Goal: Check status

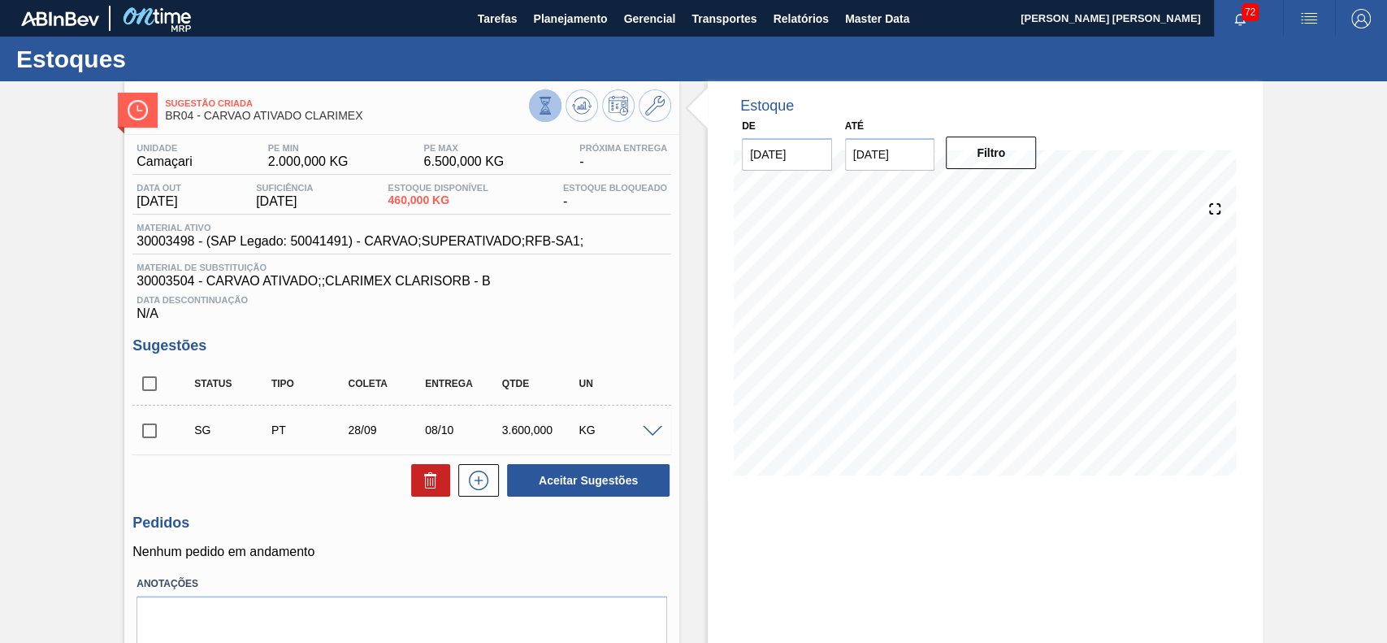
click at [546, 107] on icon at bounding box center [545, 105] width 9 height 15
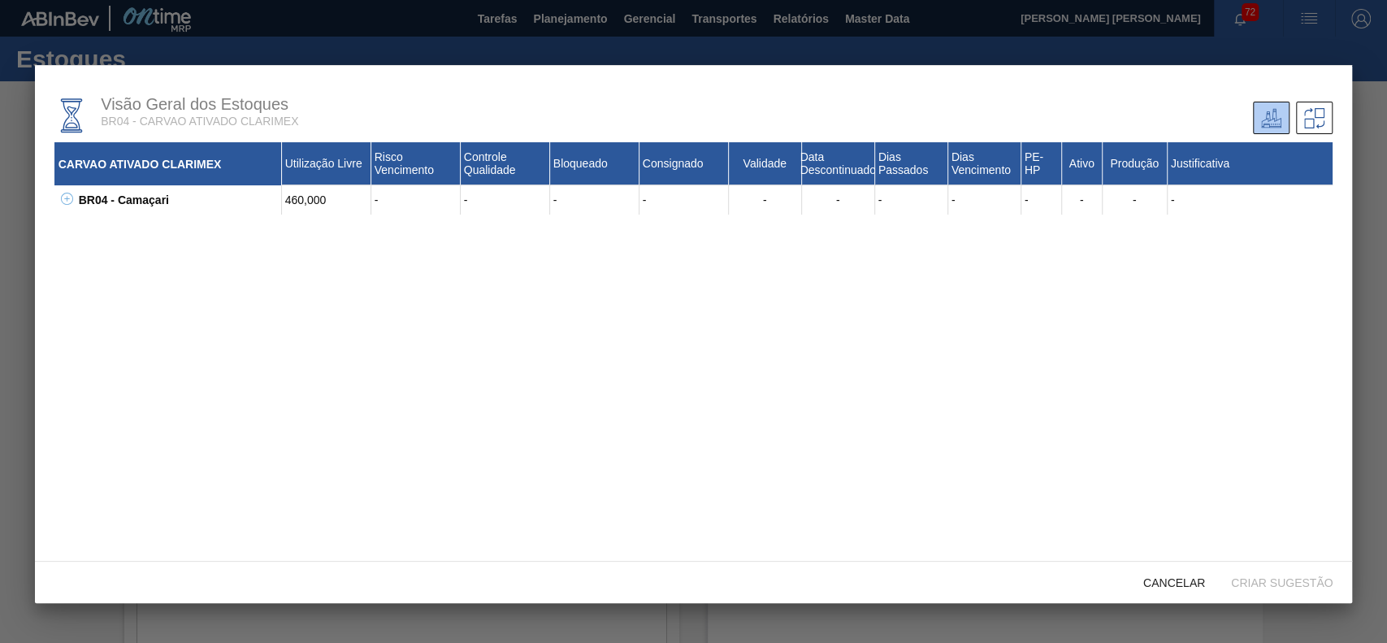
click at [72, 197] on icon at bounding box center [67, 199] width 12 height 12
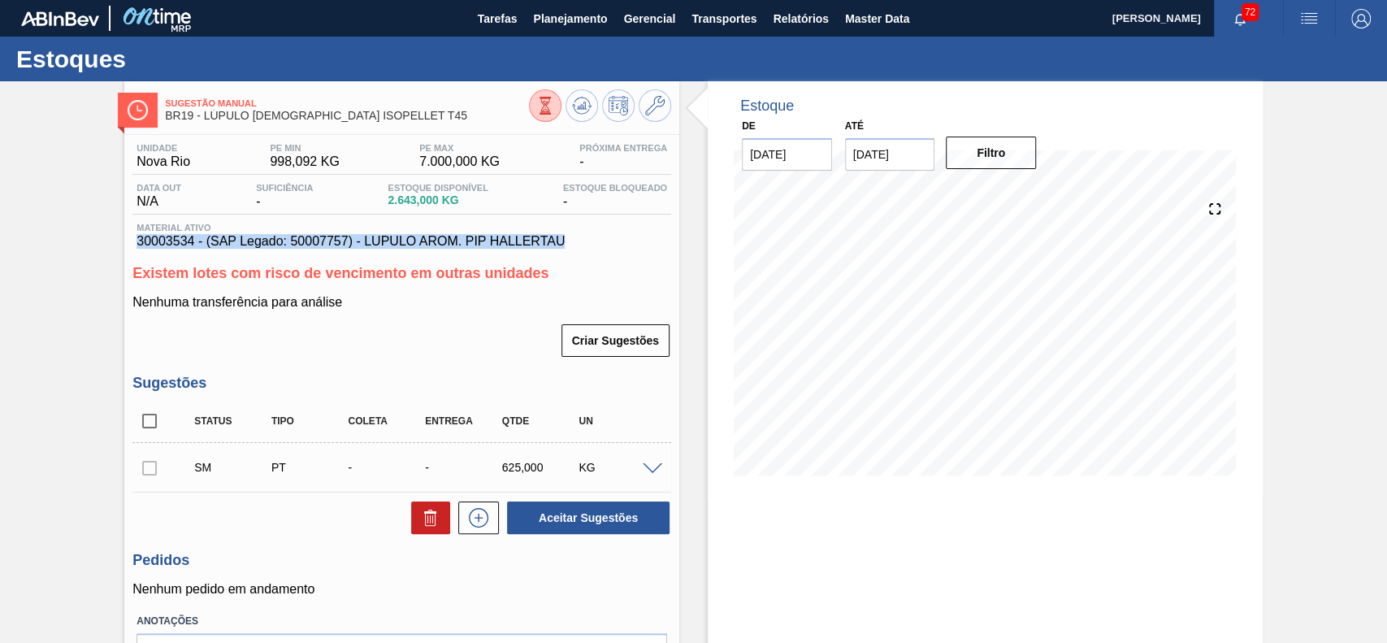
drag, startPoint x: 588, startPoint y: 238, endPoint x: 131, endPoint y: 248, distance: 456.8
click at [131, 248] on div "Unidade Nova Rio PE MIN 998,092 KG PE MAX 7.000,000 KG Próxima Entrega - Data o…" at bounding box center [401, 435] width 555 height 600
copy span "30003534 - (SAP Legado: 50007757) - LUPULO AROM. PIP HALLERTAU"
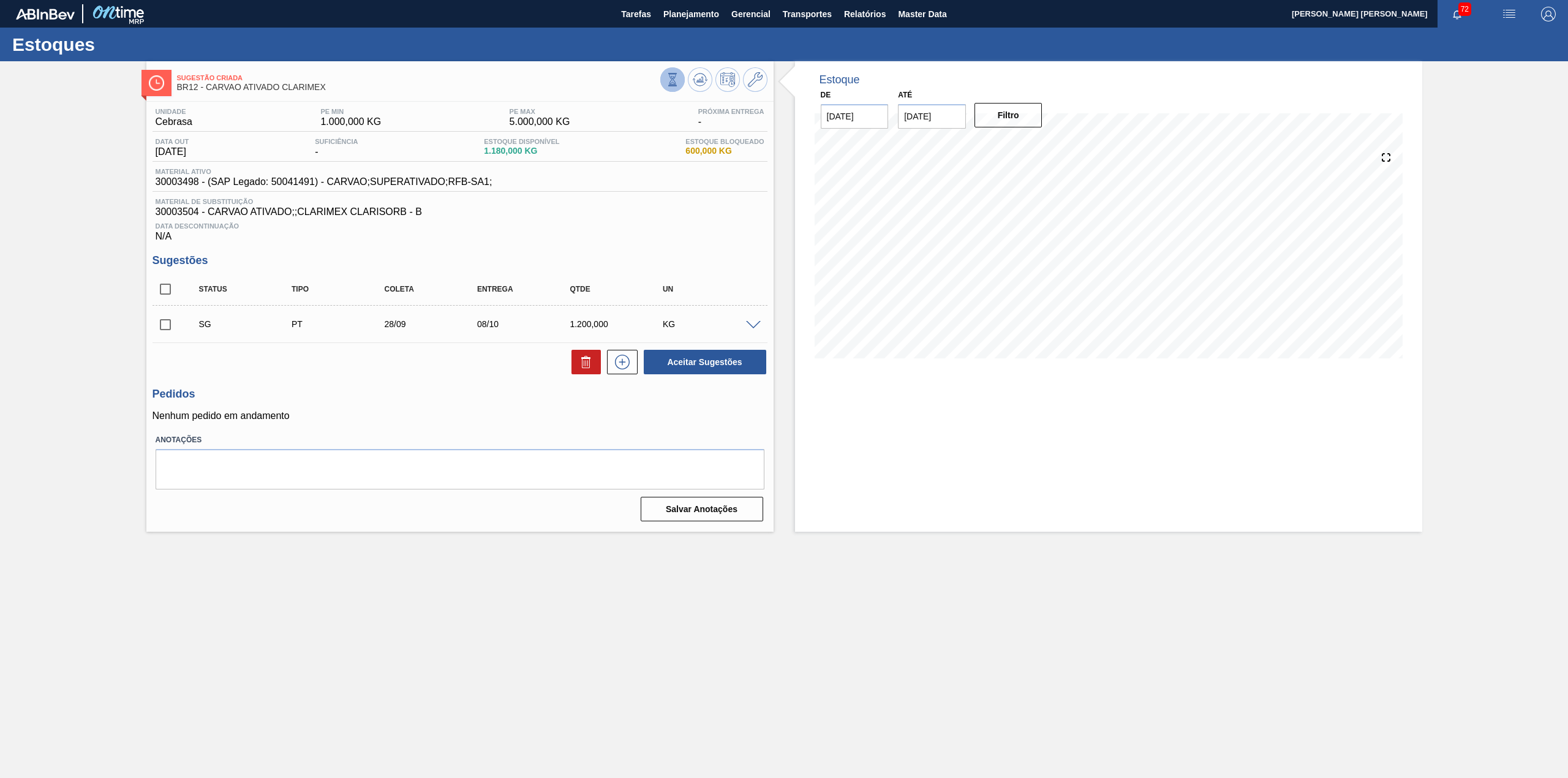
click at [672, 77] on icon at bounding box center [672, 78] width 4 height 4
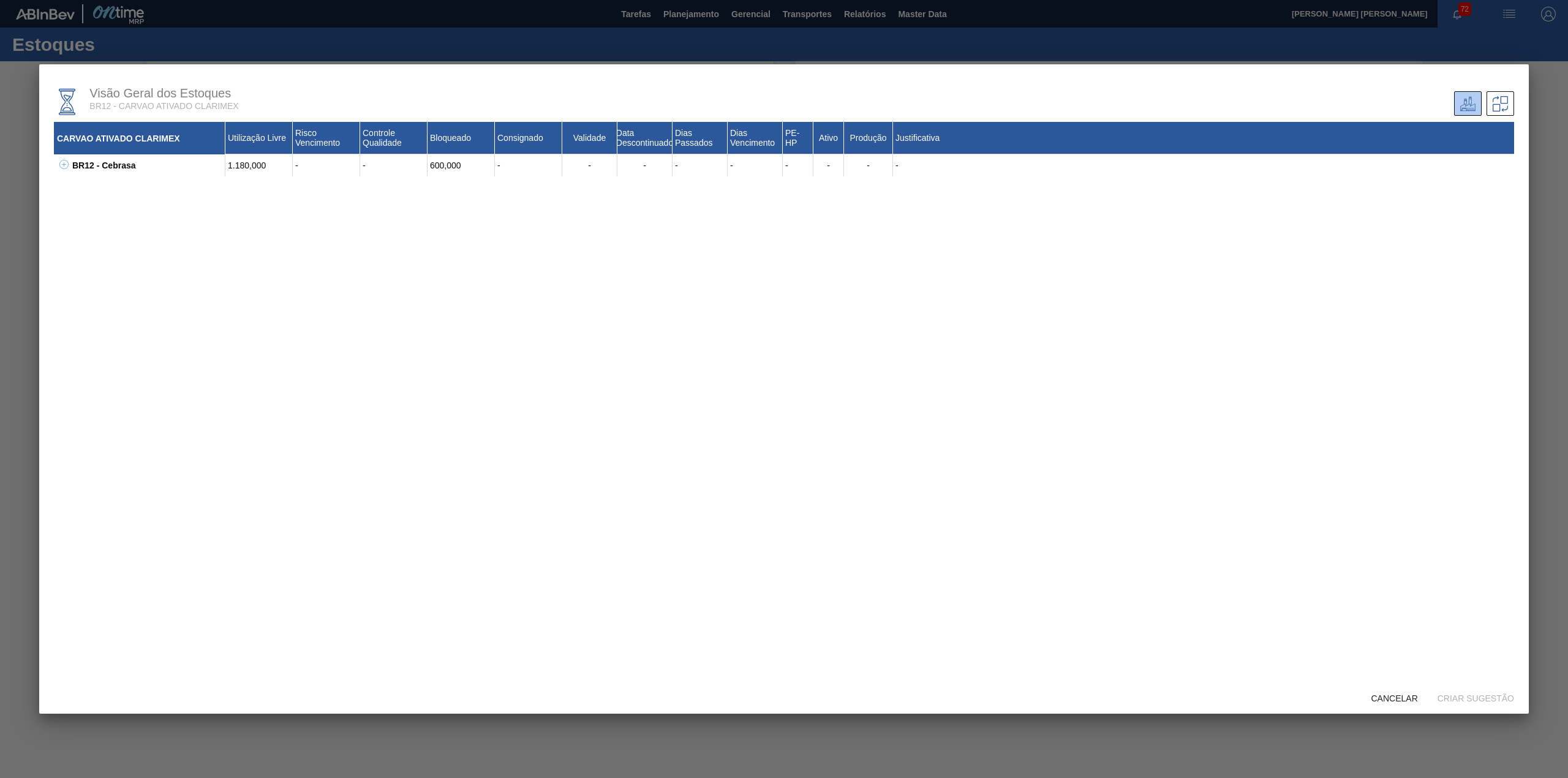
click at [64, 165] on icon at bounding box center [64, 164] width 5 height 1
click at [77, 223] on icon at bounding box center [79, 219] width 9 height 9
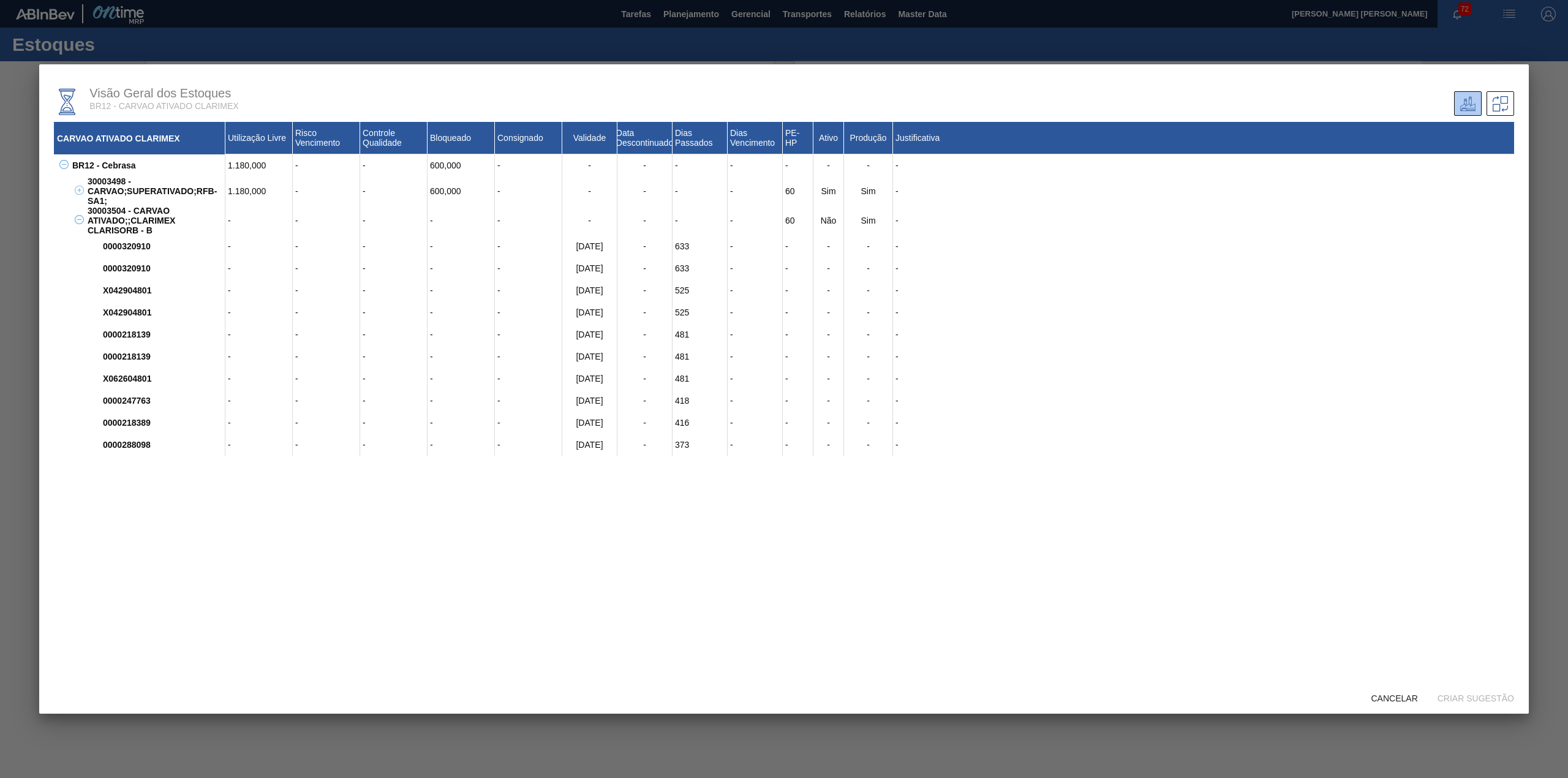
click at [78, 224] on icon at bounding box center [79, 219] width 9 height 9
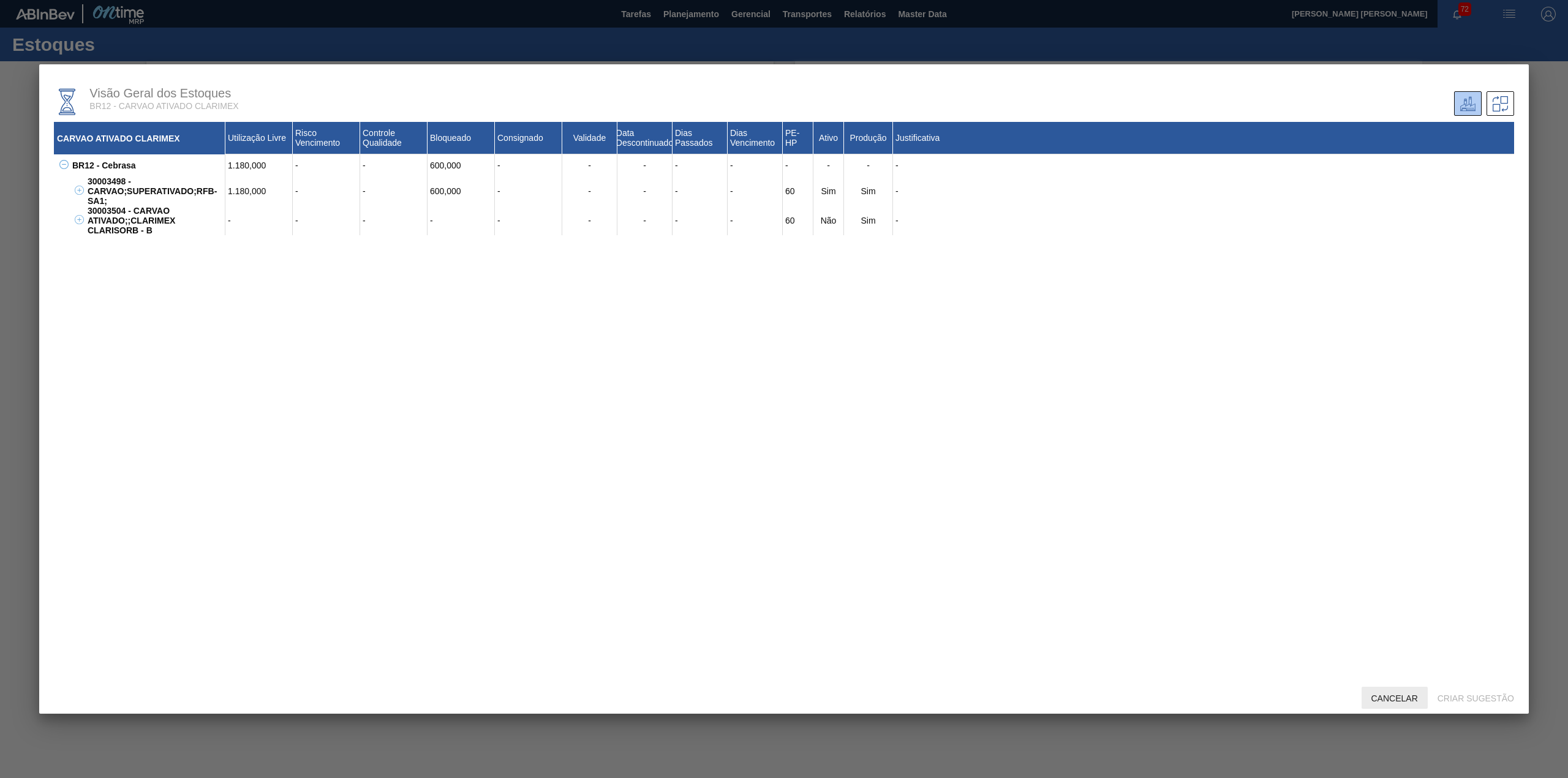
click at [1395, 688] on div "Cancelar" at bounding box center [1395, 698] width 66 height 23
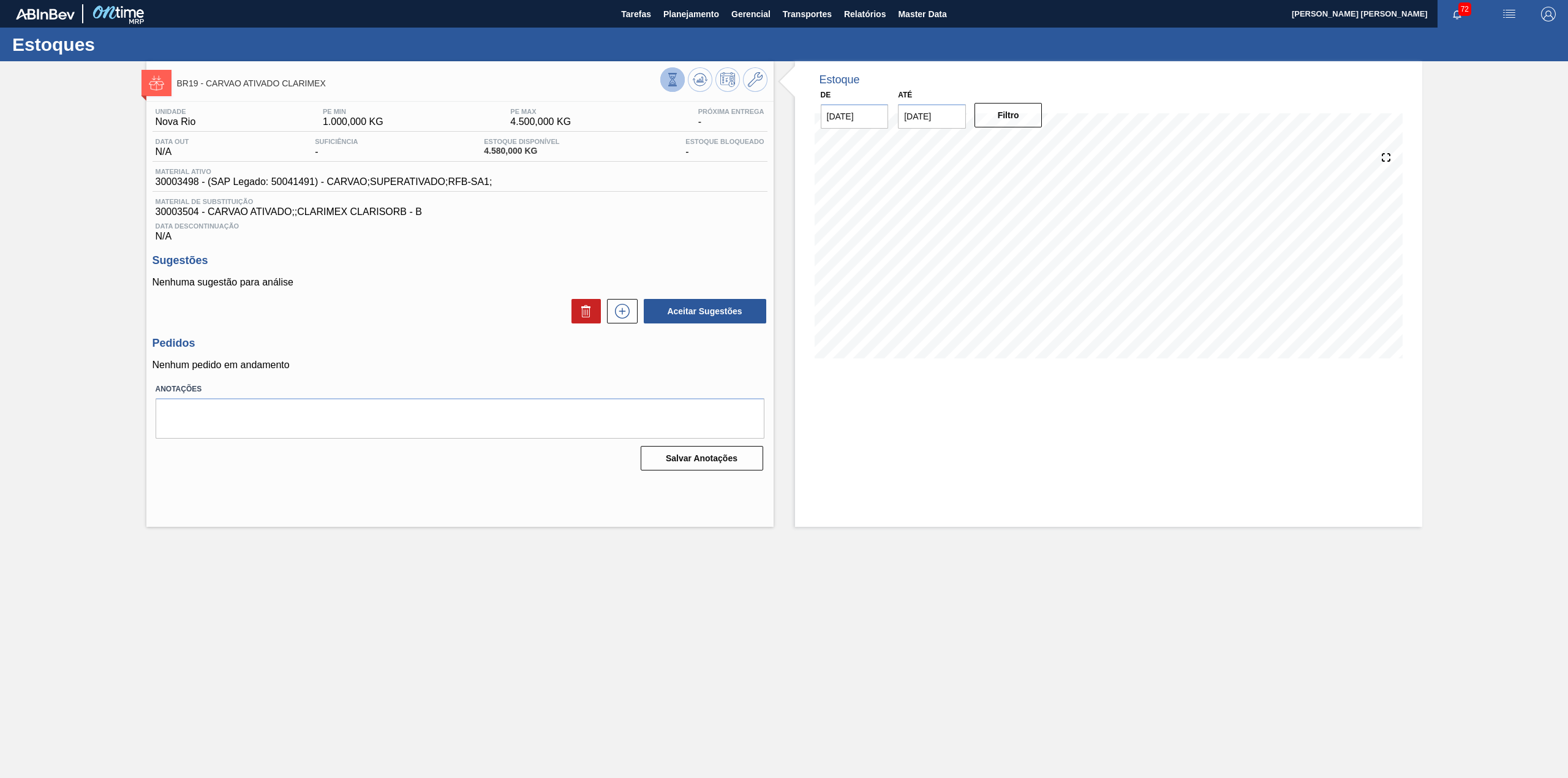
click at [674, 81] on icon at bounding box center [672, 79] width 7 height 11
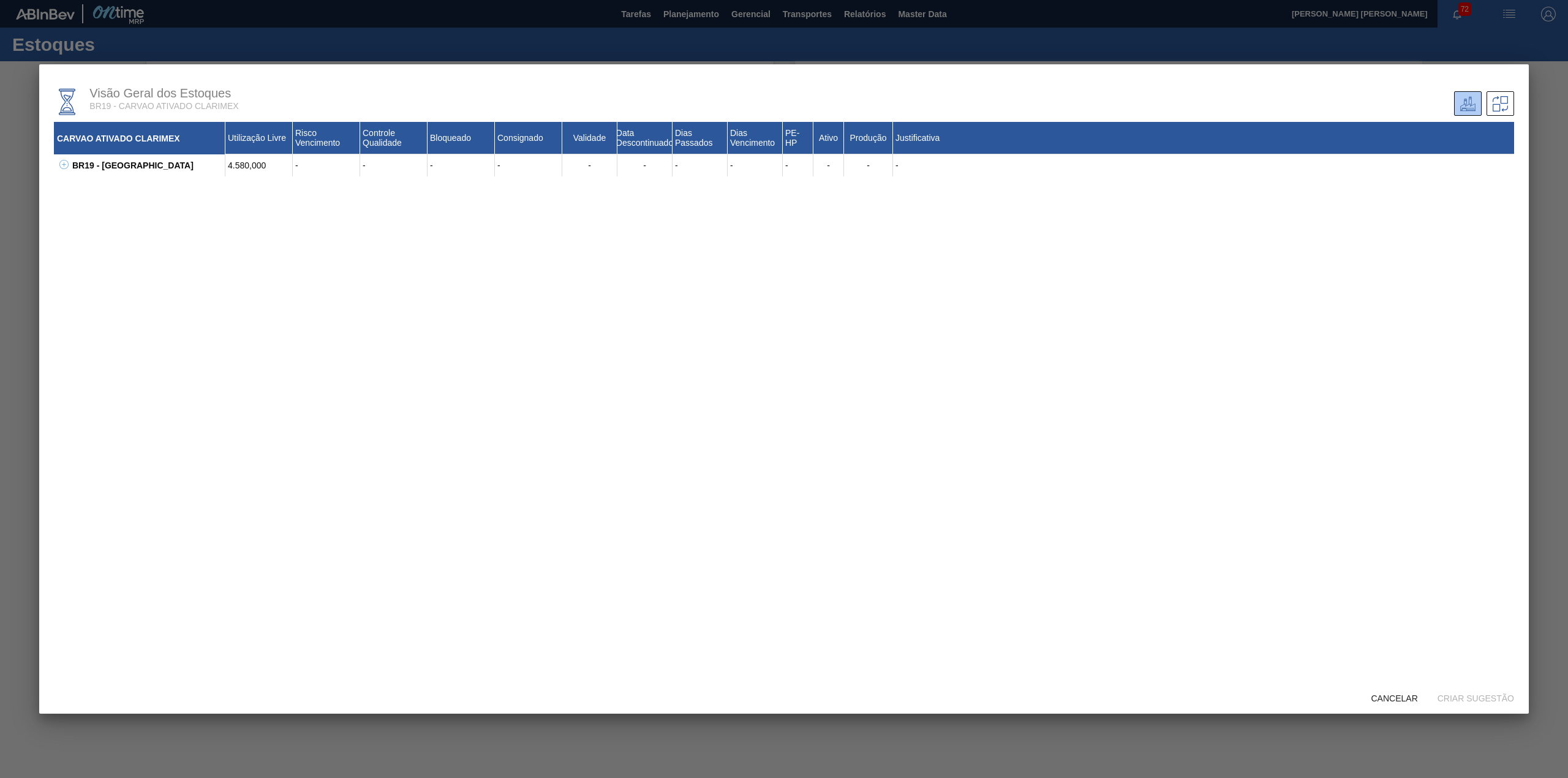
click at [57, 165] on button at bounding box center [62, 165] width 12 height 12
click at [1402, 691] on div "Cancelar" at bounding box center [1395, 698] width 66 height 23
